Goal: Ask a question

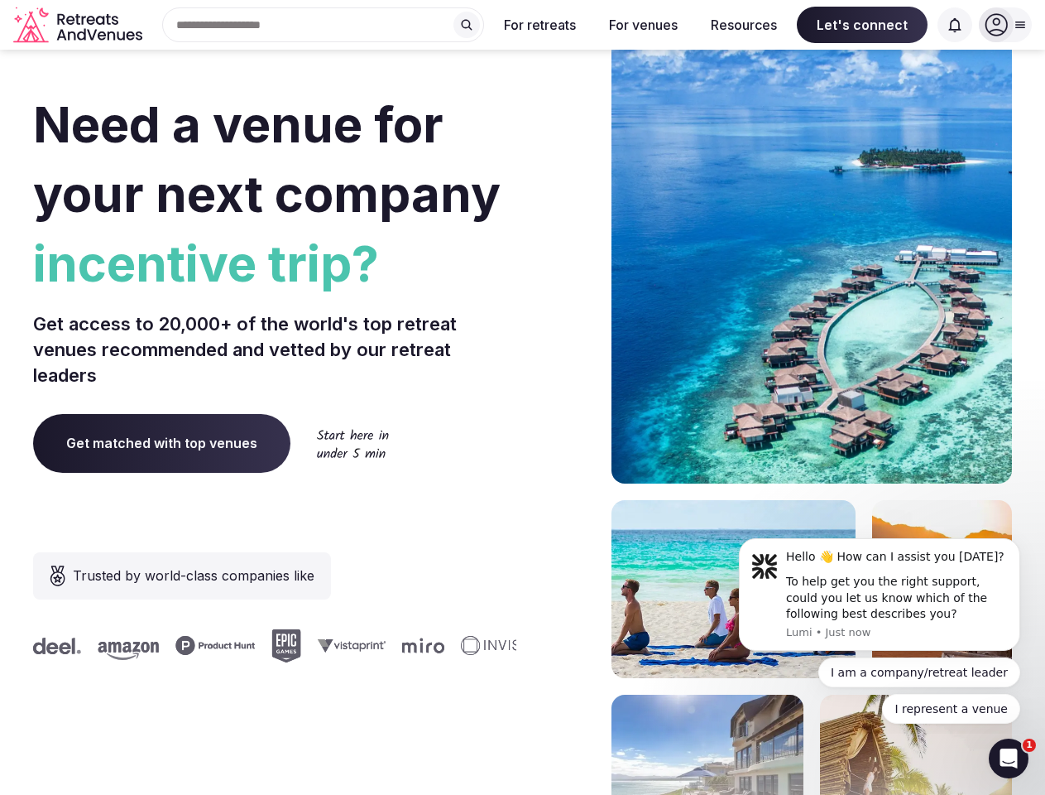
click at [522, 397] on div "Need a venue for your next company incentive trip? Get access to 20,000+ of the…" at bounding box center [522, 495] width 979 height 997
click at [324, 25] on div "Search Popular Destinations [GEOGRAPHIC_DATA], [GEOGRAPHIC_DATA] [GEOGRAPHIC_DA…" at bounding box center [316, 24] width 335 height 35
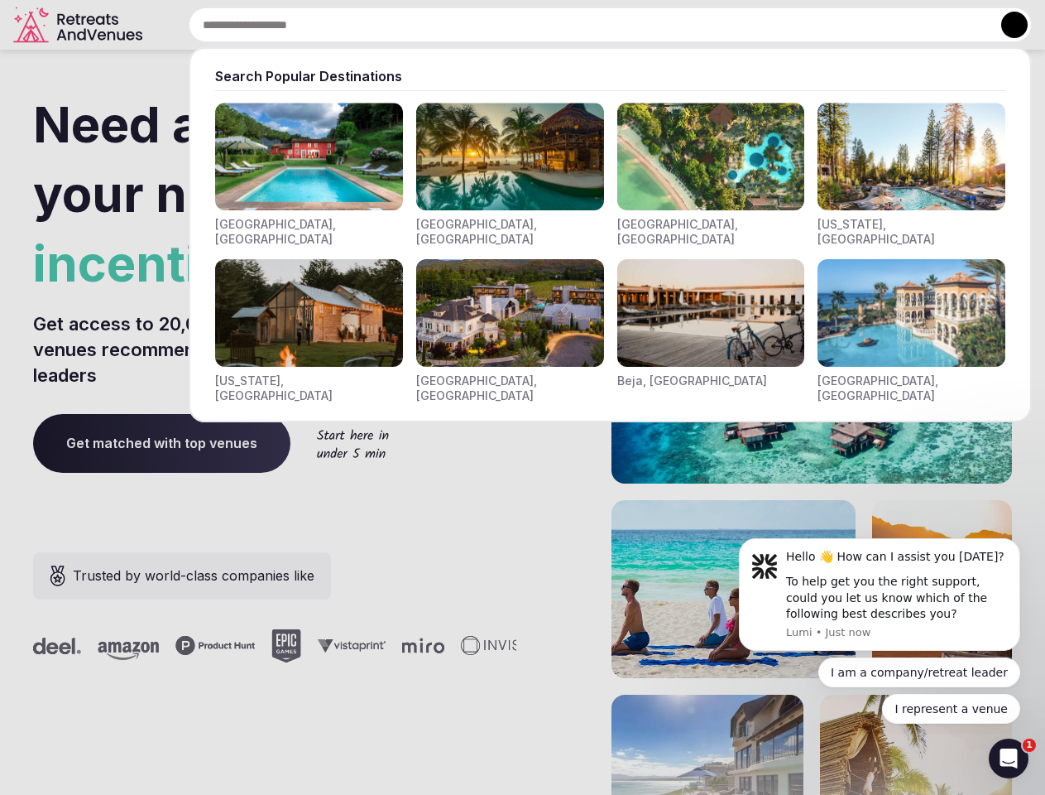
click at [467, 25] on input "text" at bounding box center [610, 24] width 843 height 35
click at [541, 25] on input "text" at bounding box center [610, 24] width 843 height 35
click at [643, 25] on input "text" at bounding box center [610, 24] width 843 height 35
click at [744, 25] on input "text" at bounding box center [610, 24] width 843 height 35
click at [863, 25] on input "text" at bounding box center [610, 24] width 843 height 35
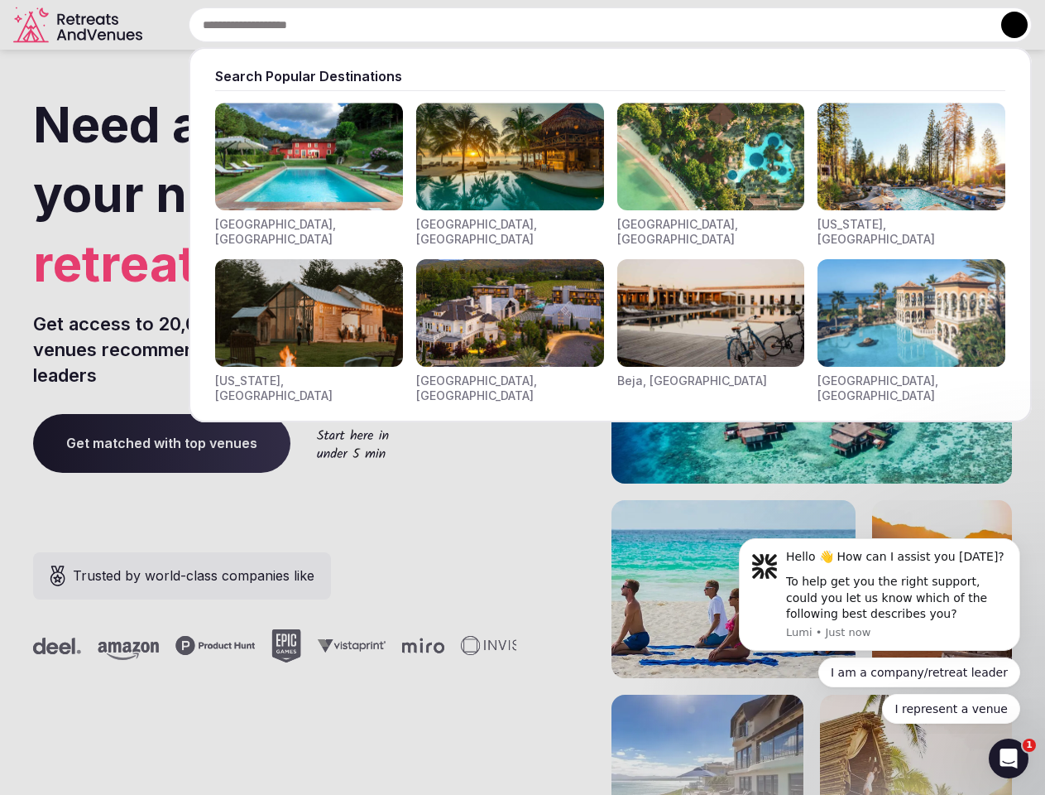
click at [955, 25] on input "text" at bounding box center [610, 24] width 843 height 35
click at [1006, 25] on button at bounding box center [1015, 25] width 26 height 26
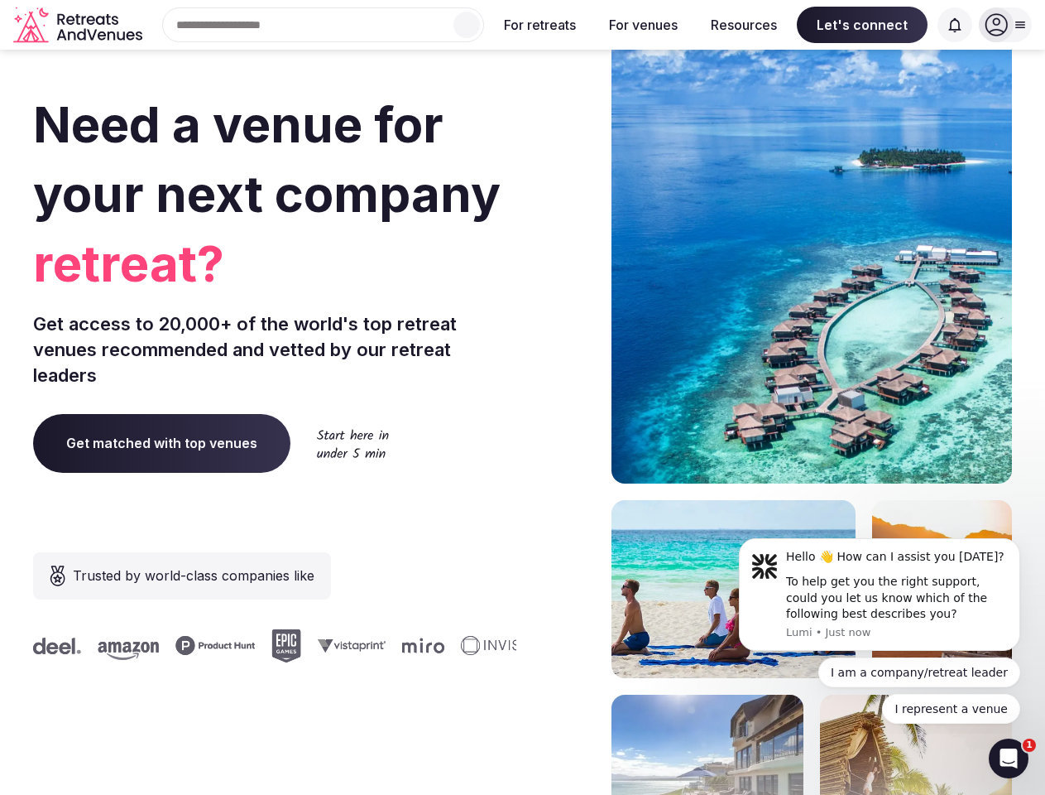
click at [880, 594] on div "To help get you the right support, could you let us know which of the following…" at bounding box center [897, 598] width 222 height 49
